Goal: Task Accomplishment & Management: Use online tool/utility

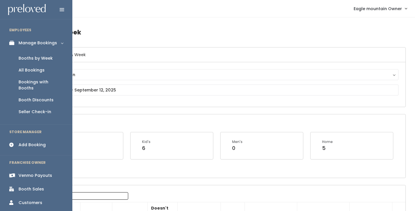
click at [40, 56] on div "Booths by Week" at bounding box center [36, 58] width 34 height 6
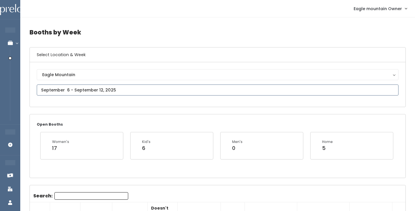
click at [91, 90] on input "text" at bounding box center [218, 89] width 362 height 11
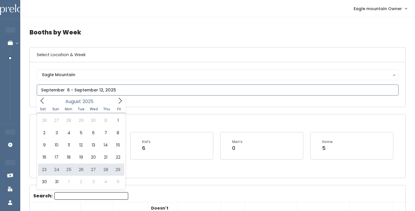
type input "[DATE] to [DATE]"
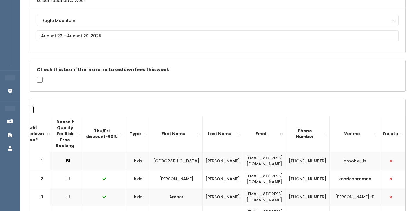
scroll to position [48, 0]
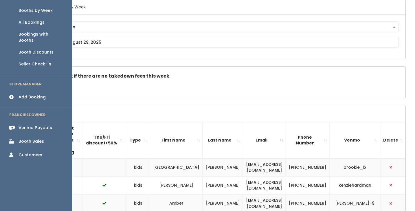
click at [22, 125] on link "Venmo Payouts" at bounding box center [36, 127] width 72 height 13
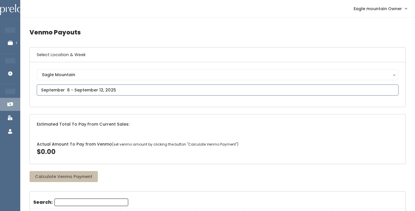
click at [92, 89] on input "text" at bounding box center [218, 89] width 362 height 11
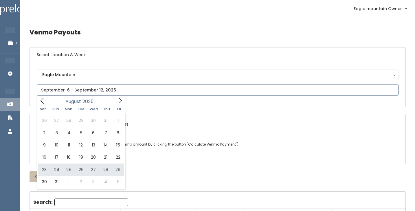
type input "[DATE] to [DATE]"
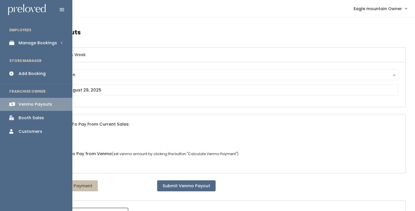
click at [27, 43] on div "Manage Bookings" at bounding box center [38, 43] width 38 height 6
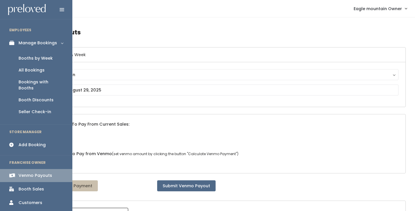
click at [30, 56] on div "Booths by Week" at bounding box center [36, 58] width 34 height 6
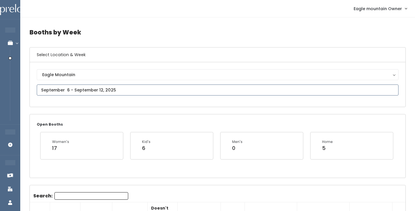
click at [115, 88] on input "text" at bounding box center [218, 89] width 362 height 11
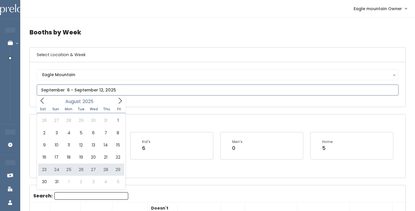
type input "August 23 to August 29"
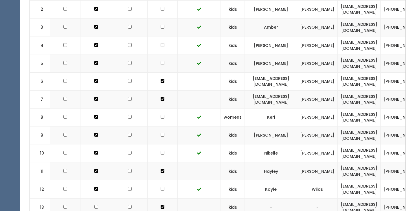
scroll to position [224, 0]
click at [128, 10] on input "checkbox" at bounding box center [130, 9] width 4 height 4
checkbox input "true"
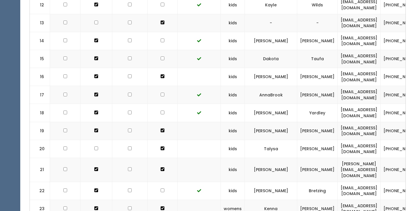
scroll to position [408, 0]
checkbox input "true"
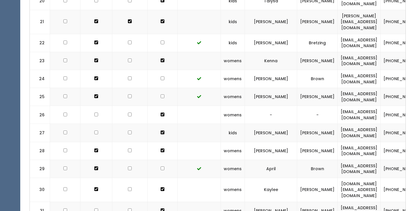
scroll to position [557, 0]
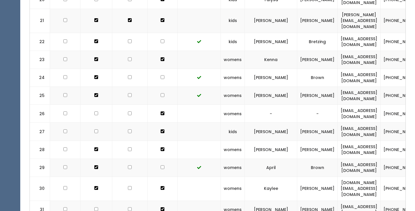
checkbox input "true"
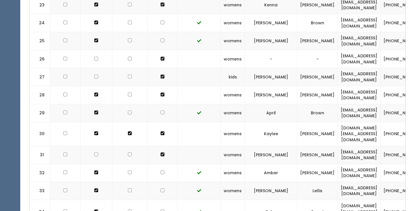
scroll to position [612, 0]
checkbox input "true"
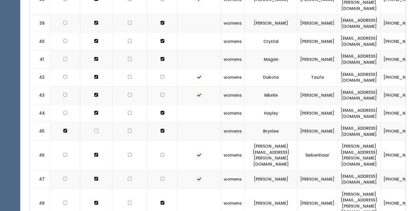
scroll to position [885, 0]
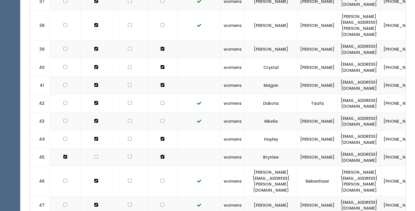
checkbox input "true"
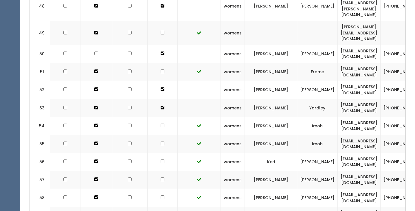
scroll to position [1108, 0]
checkbox input "true"
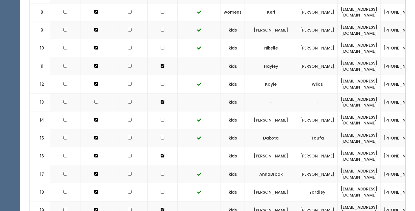
scroll to position [328, 0]
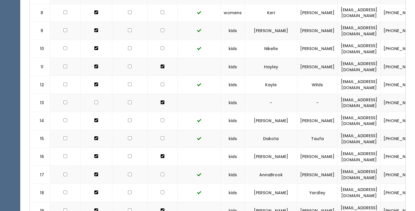
checkbox input "true"
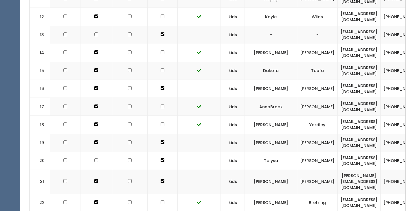
scroll to position [411, 0]
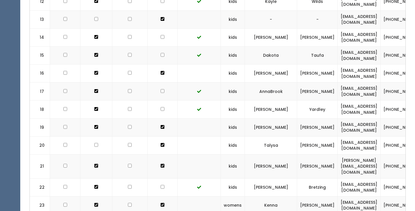
checkbox input "true"
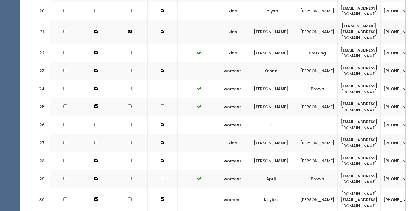
scroll to position [548, 0]
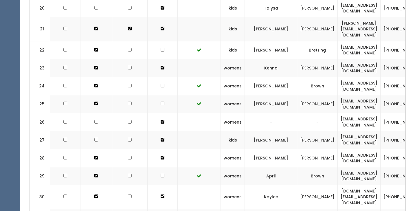
checkbox input "true"
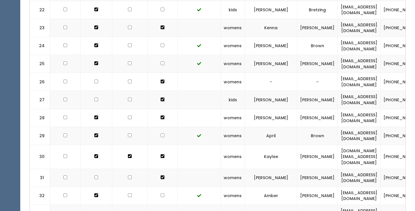
scroll to position [595, 0]
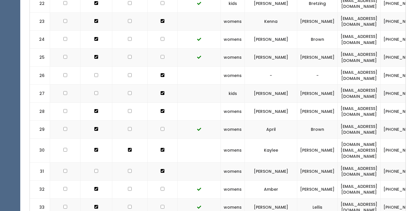
checkbox input "true"
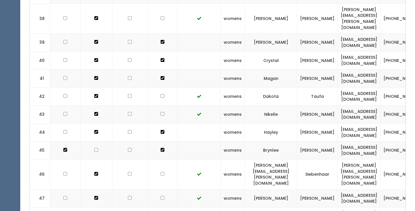
scroll to position [835, 0]
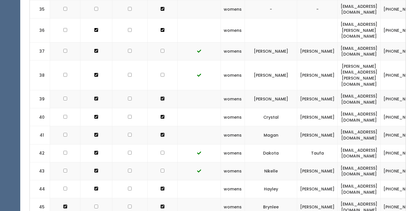
checkbox input "true"
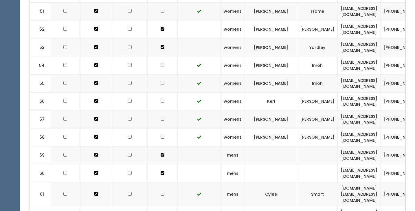
scroll to position [1170, 0]
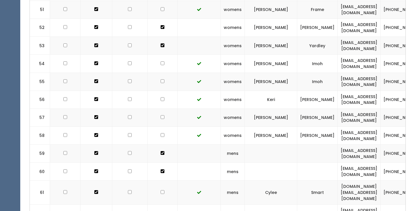
checkbox input "true"
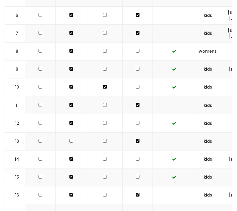
scroll to position [0, 0]
checkbox input "true"
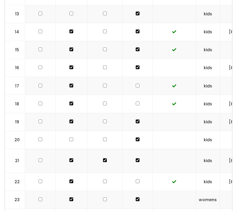
checkbox input "true"
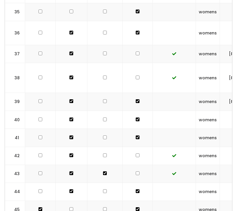
checkbox input "true"
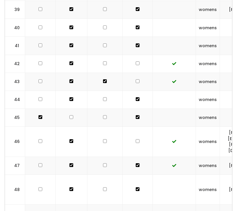
checkbox input "true"
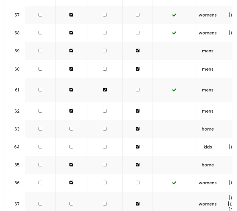
checkbox input "true"
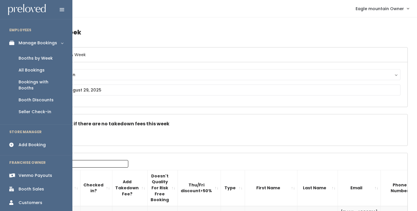
click at [40, 172] on div "Venmo Payouts" at bounding box center [36, 175] width 34 height 6
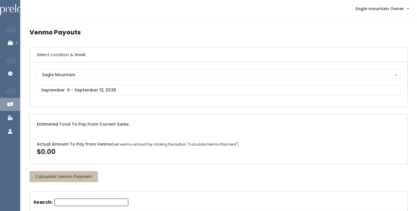
click at [85, 97] on div "Eagle Mountain [GEOGRAPHIC_DATA]" at bounding box center [218, 84] width 363 height 31
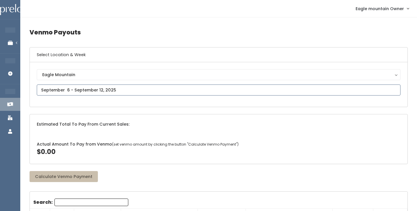
click at [87, 88] on input "text" at bounding box center [218, 89] width 363 height 11
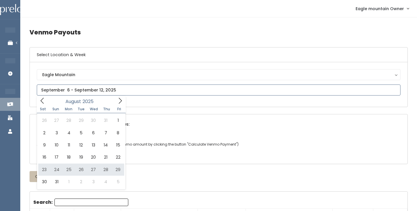
type input "[DATE] to [DATE]"
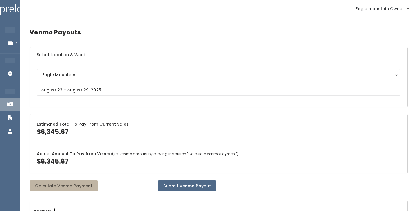
click at [77, 180] on button "Calculate Venmo Payment" at bounding box center [64, 185] width 68 height 11
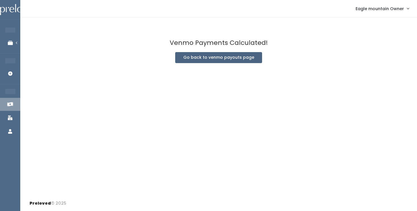
click at [190, 54] on button "Go back to venmo payouts page" at bounding box center [218, 57] width 87 height 11
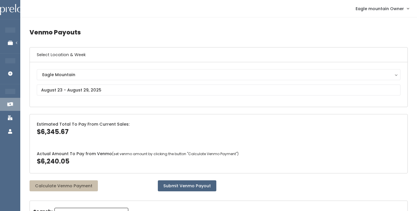
click at [179, 184] on button "Submit Venmo Payout" at bounding box center [187, 185] width 58 height 11
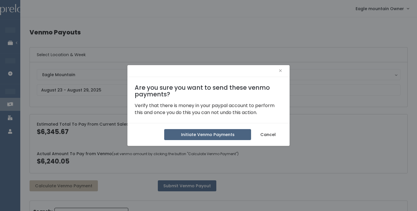
click at [194, 130] on button "Initiate Venmo Payments" at bounding box center [207, 134] width 87 height 11
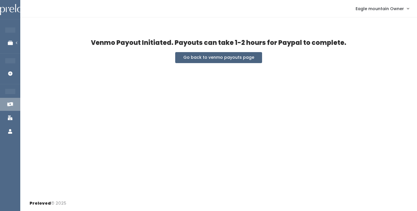
click at [207, 58] on button "Go back to venmo payouts page" at bounding box center [218, 57] width 87 height 11
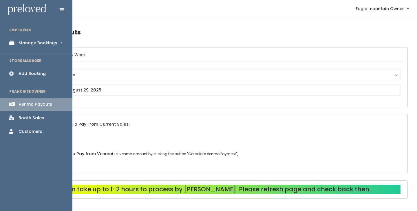
click at [29, 43] on div "Manage Bookings" at bounding box center [38, 43] width 38 height 6
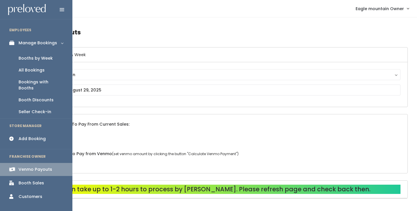
click at [29, 54] on link "Booths by Week" at bounding box center [36, 58] width 72 height 12
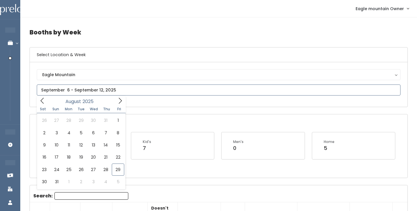
type input "August 23 to August 29"
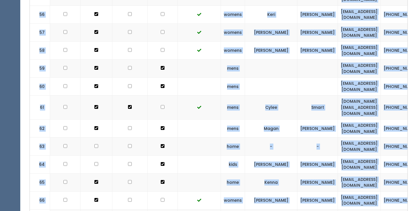
scroll to position [1272, 0]
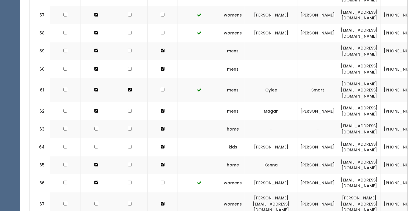
drag, startPoint x: 32, startPoint y: 155, endPoint x: 340, endPoint y: 176, distance: 308.2
click at [222, 138] on td "kids" at bounding box center [233, 147] width 24 height 18
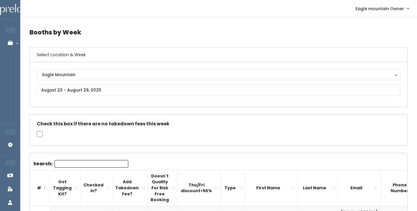
scroll to position [0, 0]
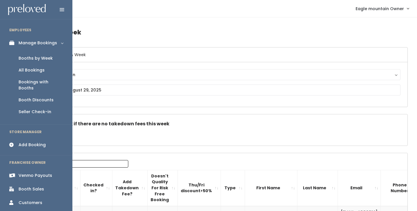
click at [14, 171] on link "Venmo Payouts" at bounding box center [36, 175] width 72 height 13
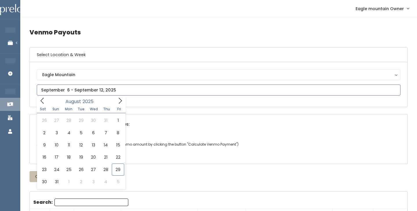
click at [102, 86] on input "text" at bounding box center [218, 89] width 363 height 11
type input "[DATE] to [DATE]"
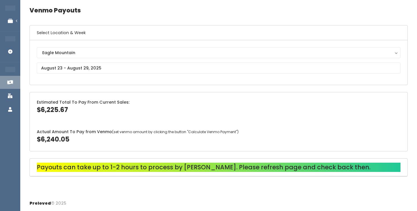
scroll to position [22, 0]
